Goal: Obtain resource: Obtain resource

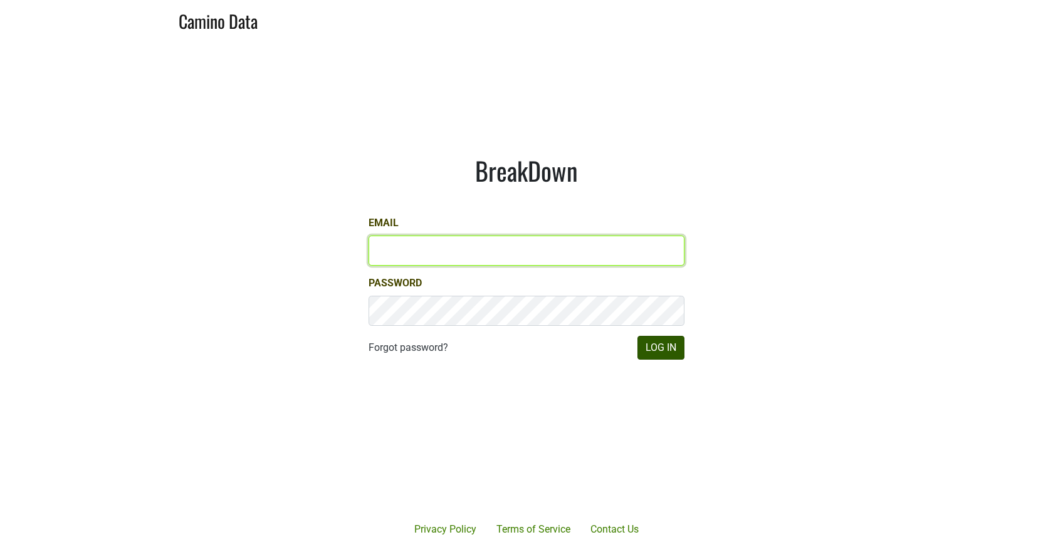
type input "misha@buehlervineyards.com"
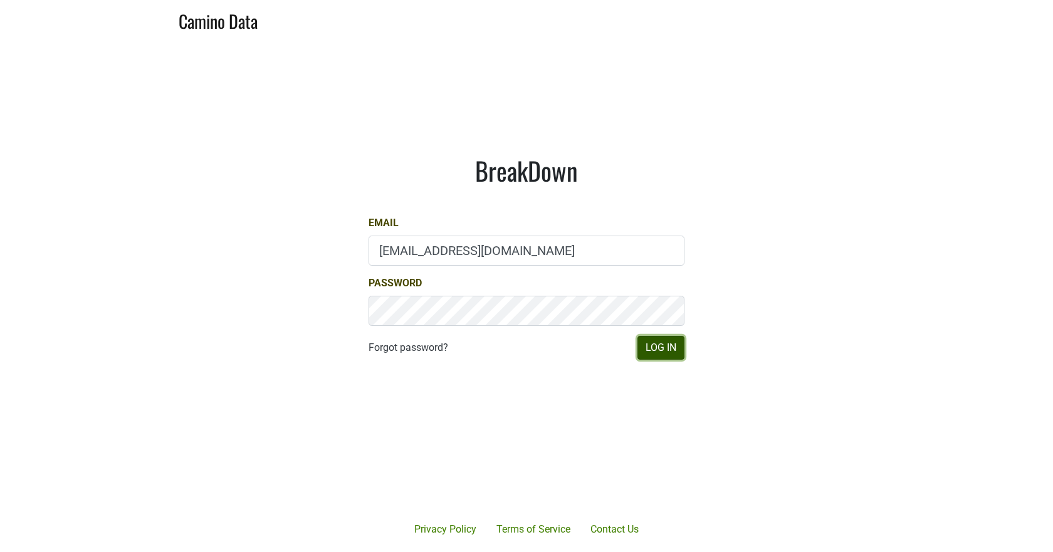
click at [667, 345] on button "Log In" at bounding box center [661, 348] width 47 height 24
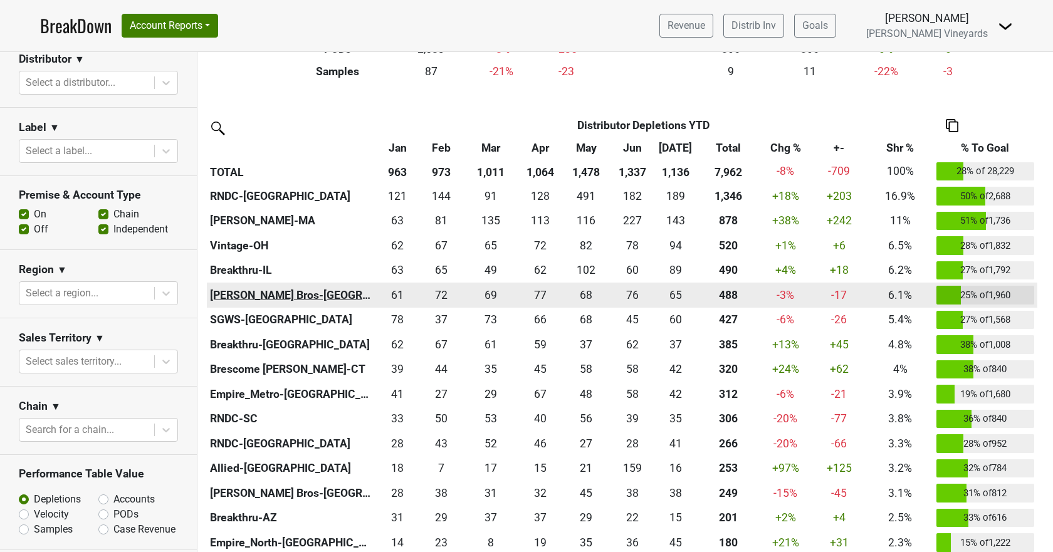
scroll to position [251, 0]
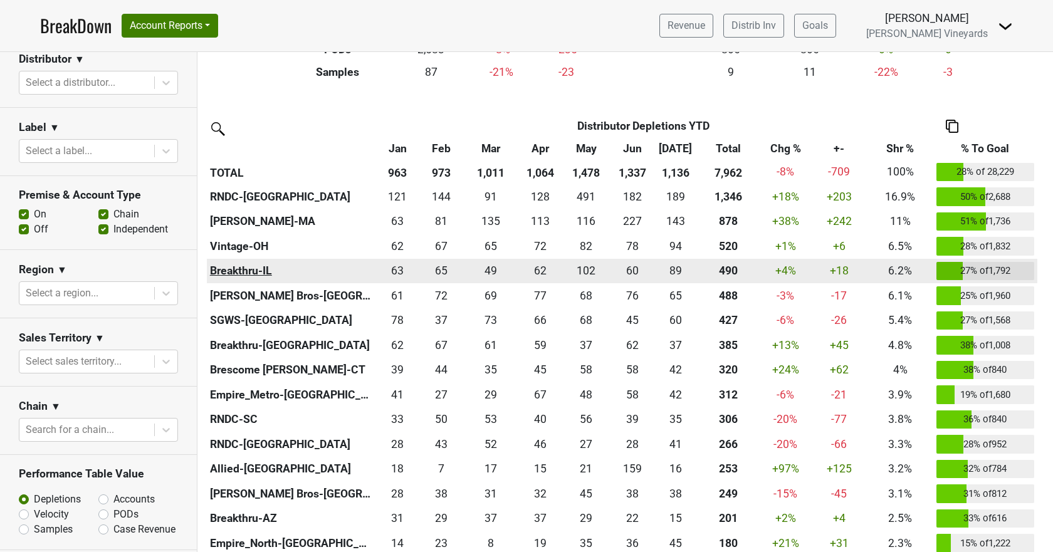
click at [245, 273] on th "Breakthru-IL" at bounding box center [291, 271] width 169 height 25
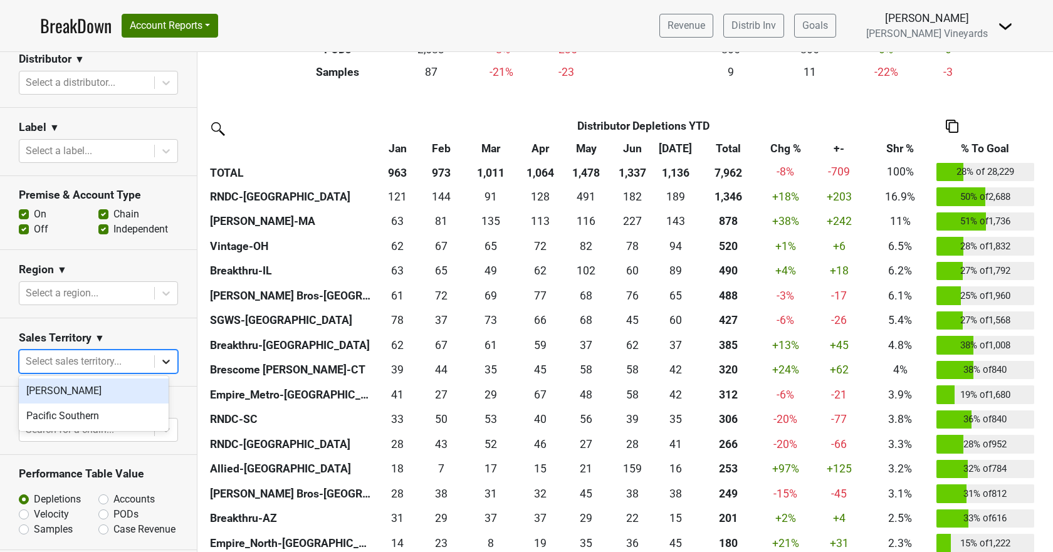
click at [160, 359] on icon at bounding box center [166, 362] width 13 height 13
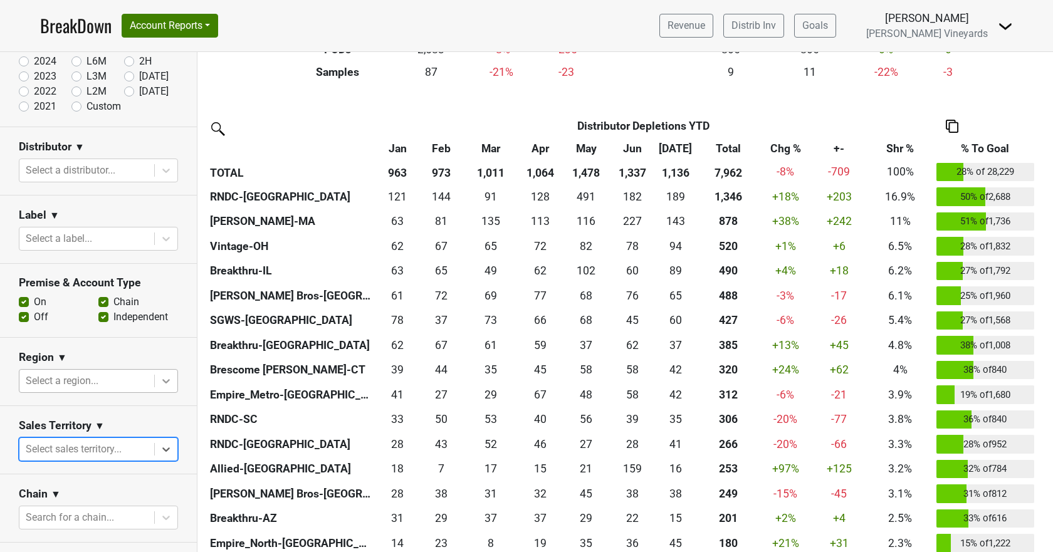
scroll to position [0, 0]
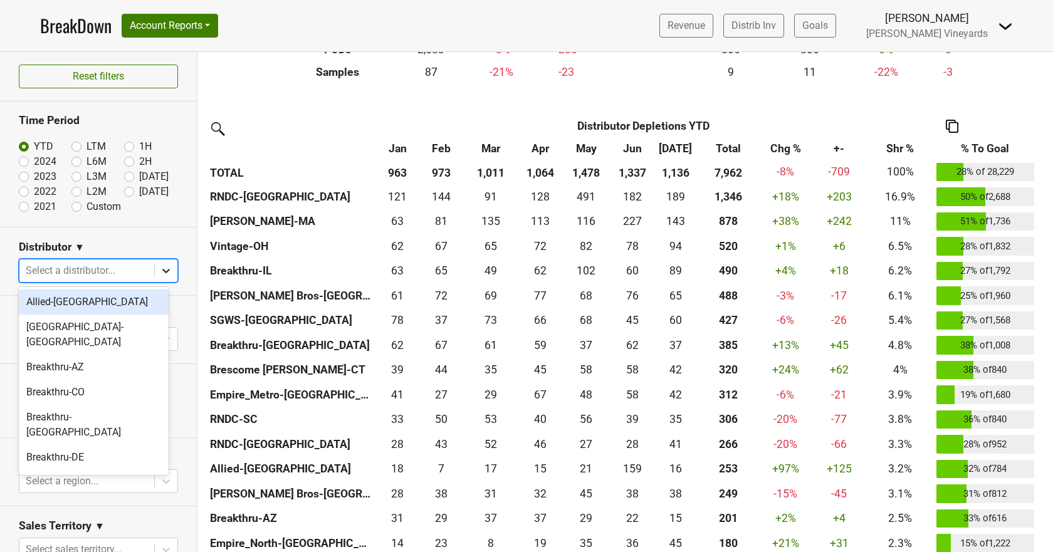
click at [160, 265] on icon at bounding box center [166, 271] width 13 height 13
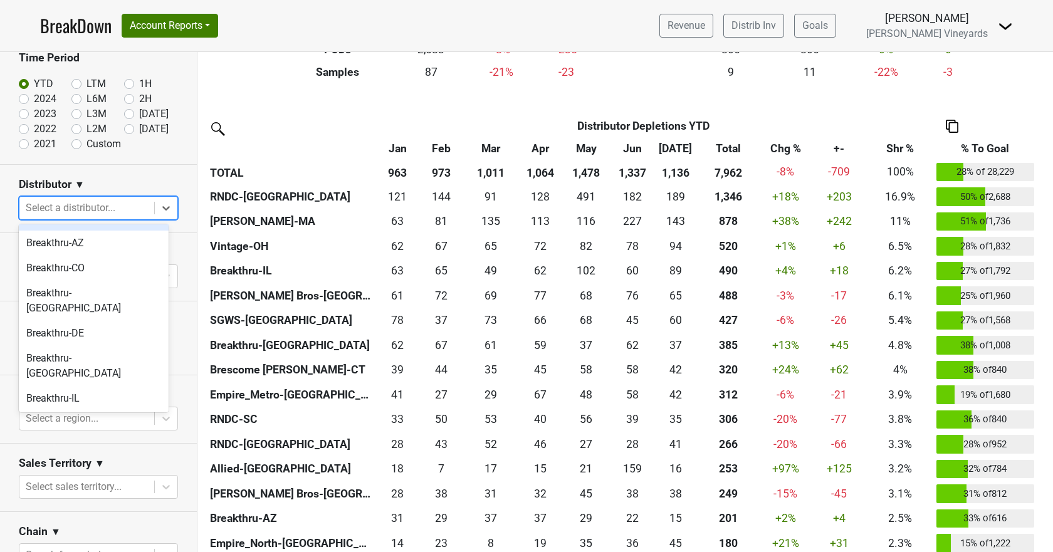
scroll to position [75, 0]
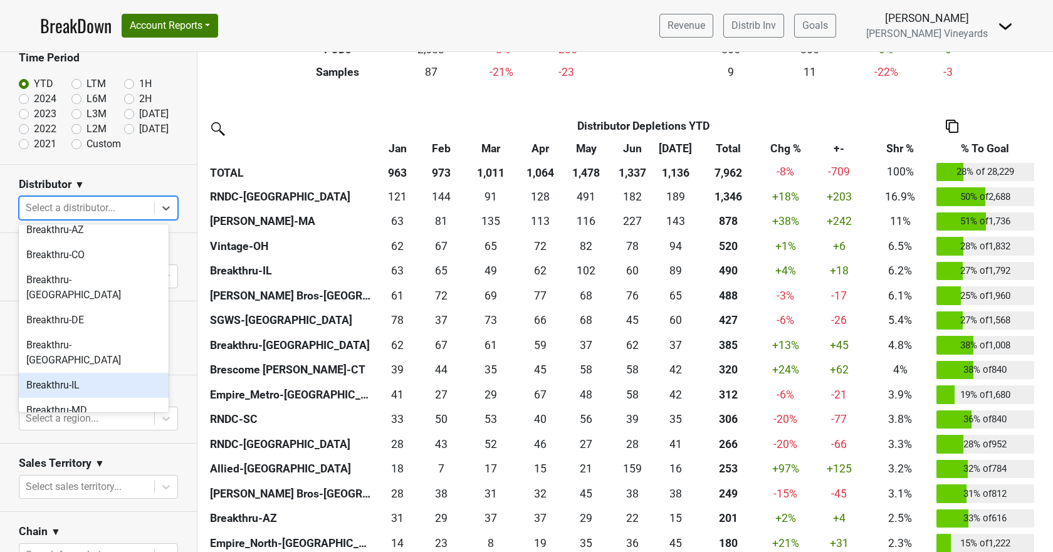
click at [108, 373] on div "Breakthru-IL" at bounding box center [94, 385] width 150 height 25
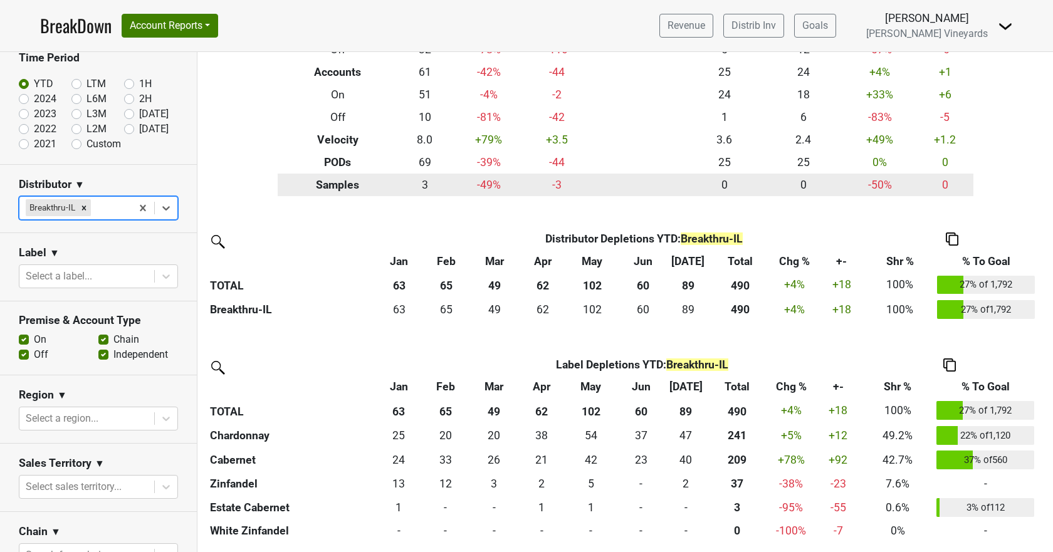
scroll to position [0, 0]
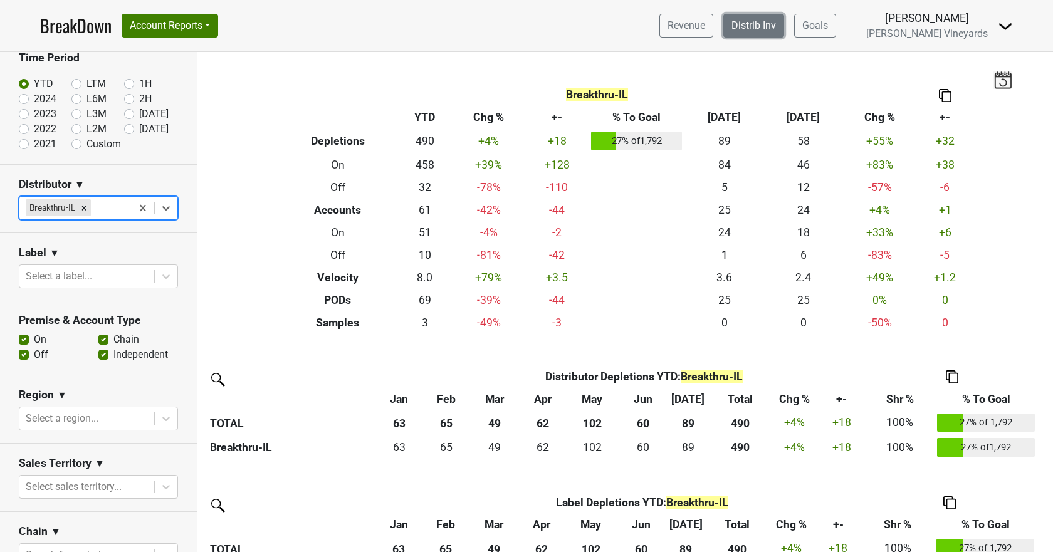
click at [784, 23] on link "Distrib Inv" at bounding box center [754, 26] width 61 height 24
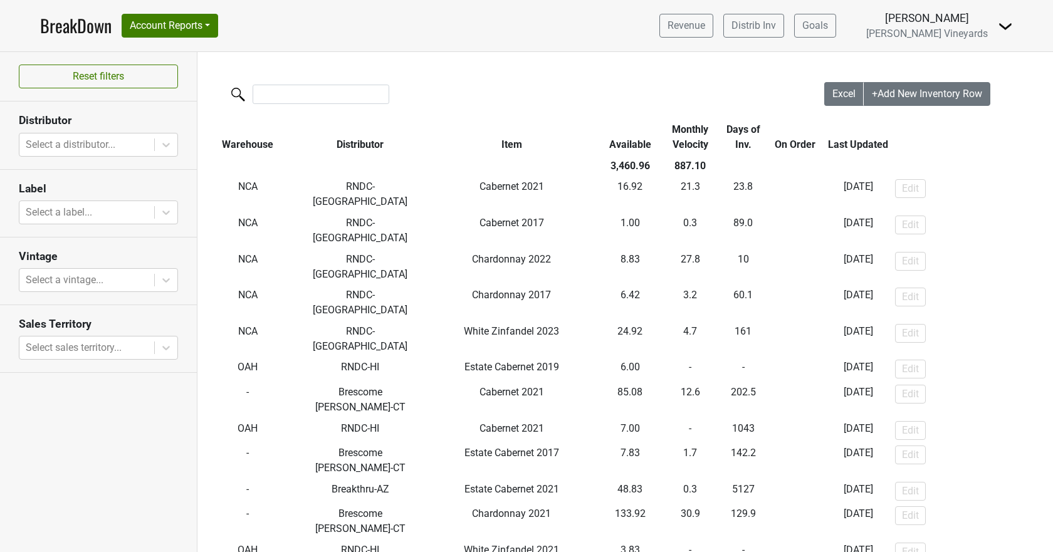
click at [338, 135] on th "Distributor" at bounding box center [360, 137] width 125 height 36
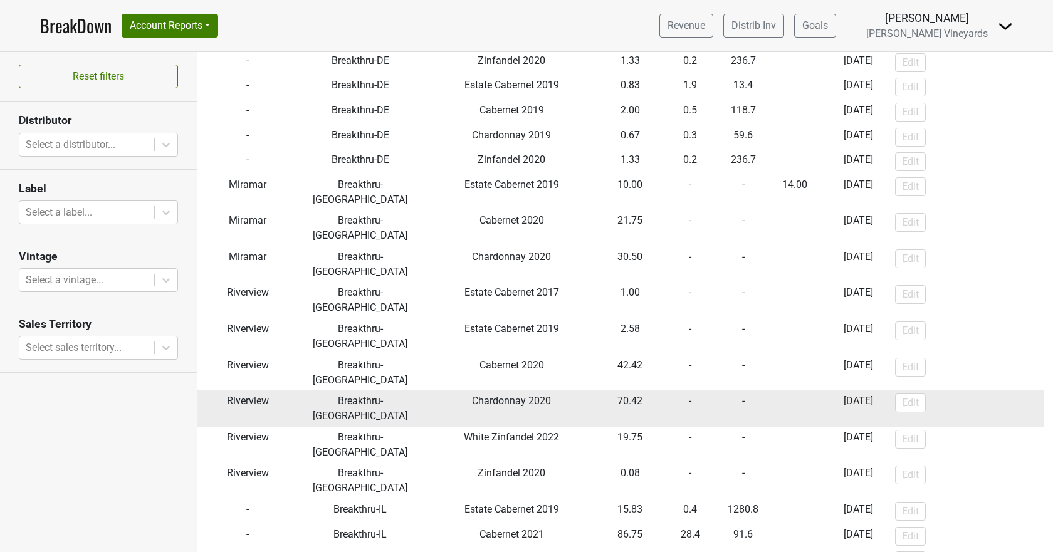
scroll to position [1380, 0]
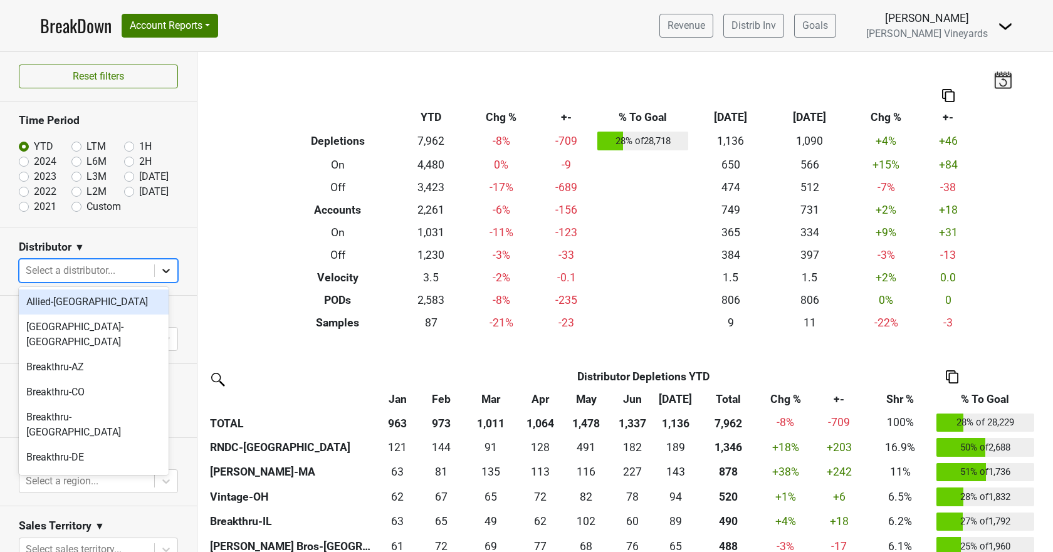
click at [162, 272] on icon at bounding box center [166, 271] width 8 height 4
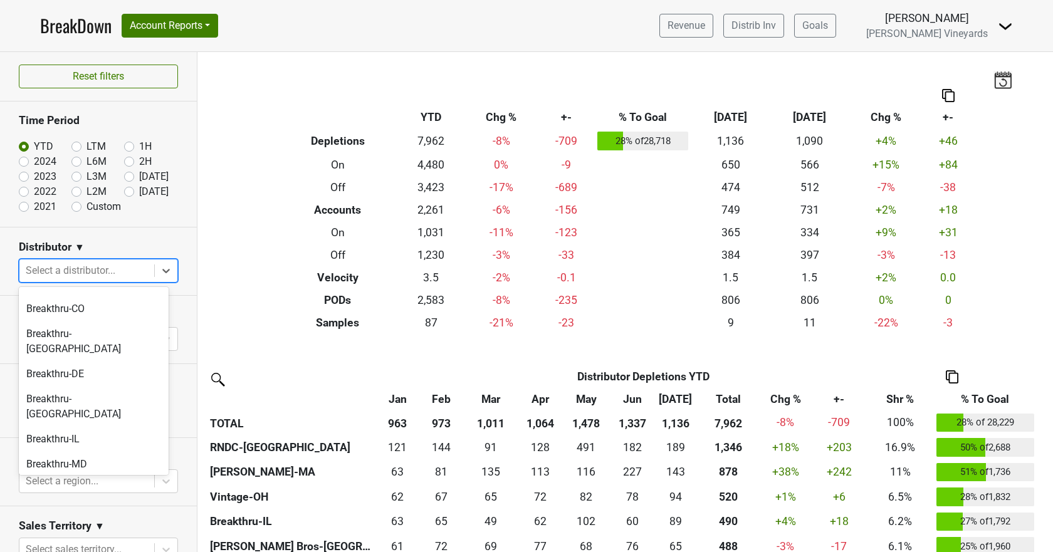
scroll to position [63, 0]
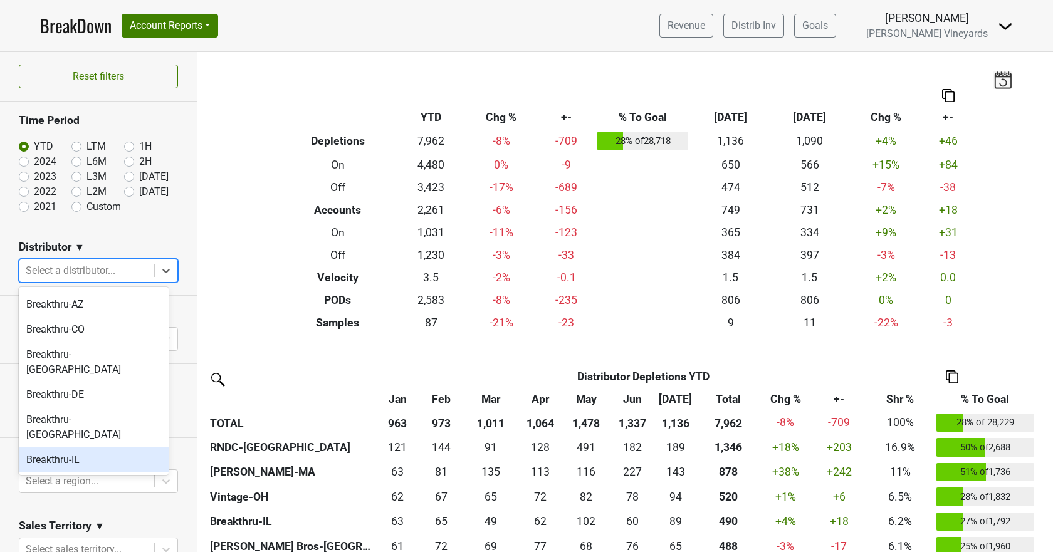
click at [103, 448] on div "Breakthru-IL" at bounding box center [94, 460] width 150 height 25
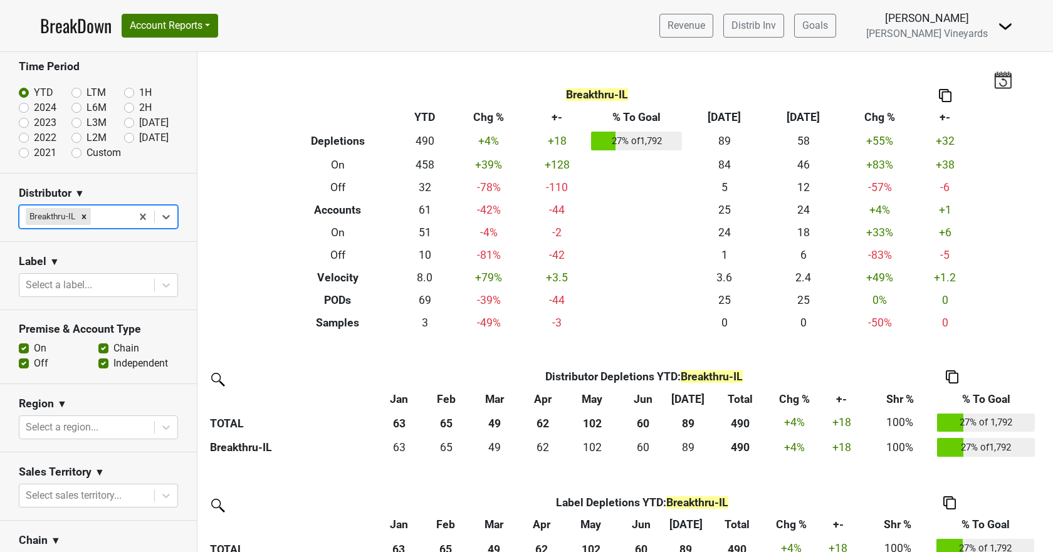
scroll to position [49, 0]
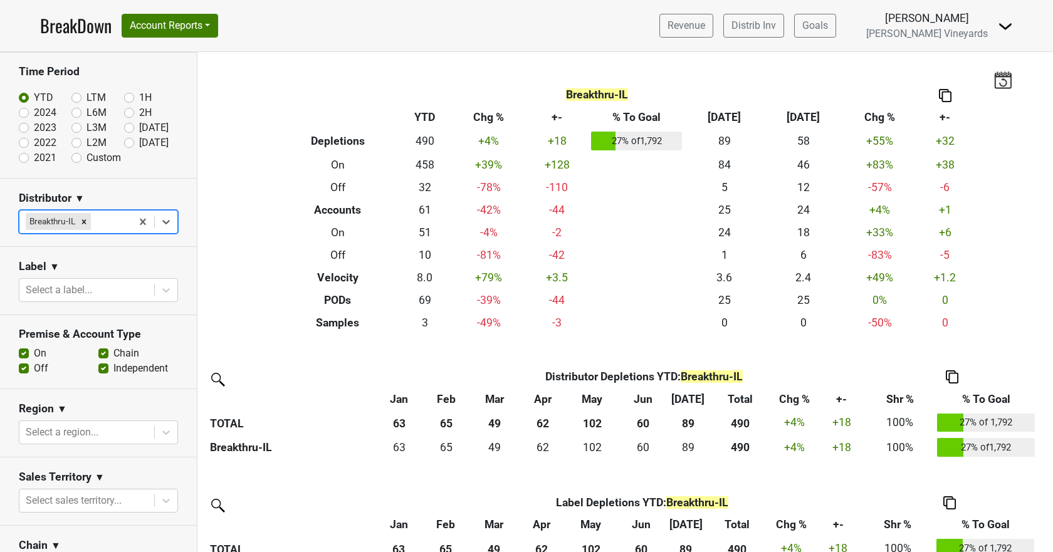
click at [78, 26] on link "BreakDown" at bounding box center [75, 26] width 71 height 26
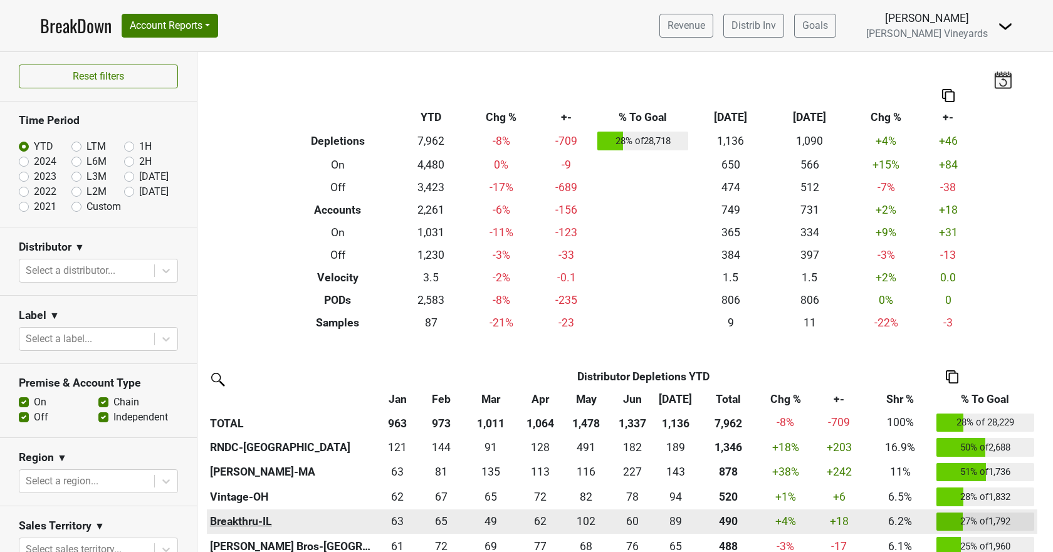
click at [214, 522] on th "Breakthru-IL" at bounding box center [291, 522] width 169 height 25
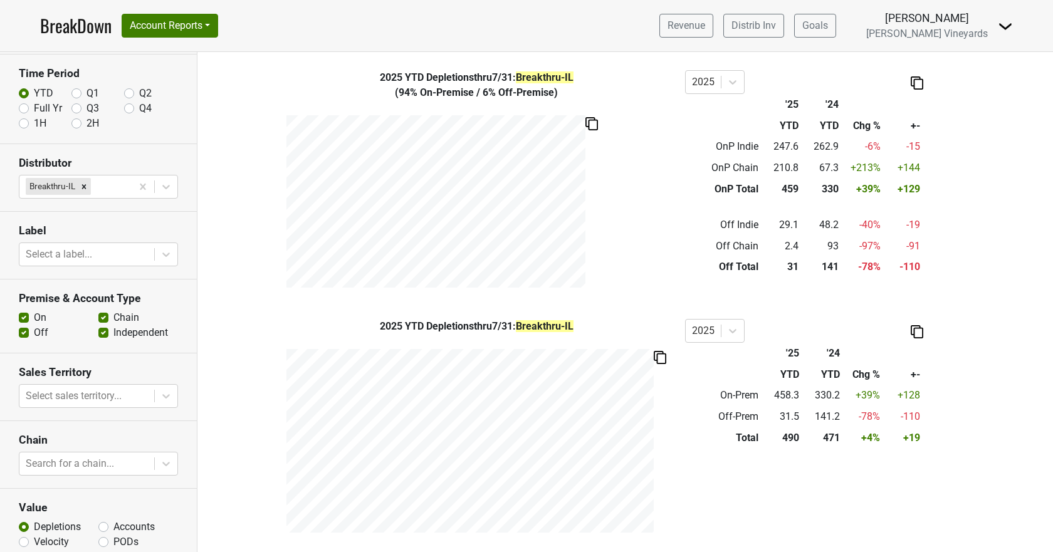
scroll to position [107, 0]
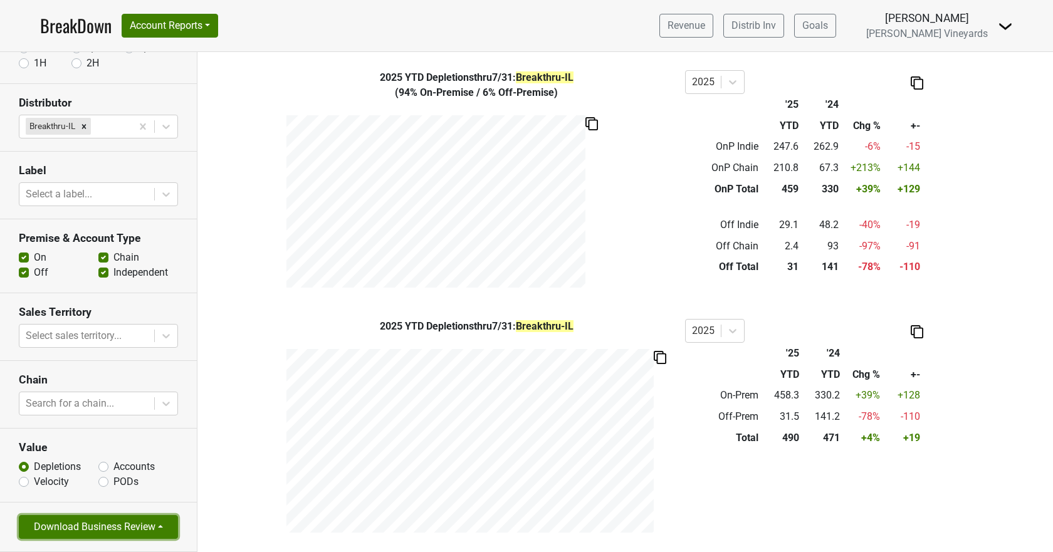
click at [88, 525] on button "Download Business Review" at bounding box center [98, 527] width 159 height 24
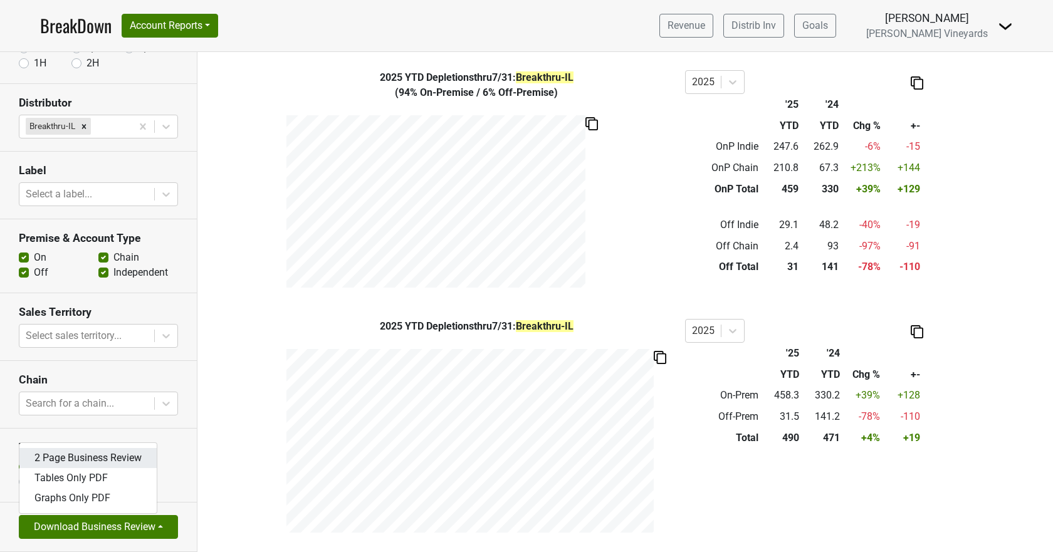
click at [115, 462] on link "2 Page Business Review" at bounding box center [87, 458] width 137 height 20
